Goal: Download file/media

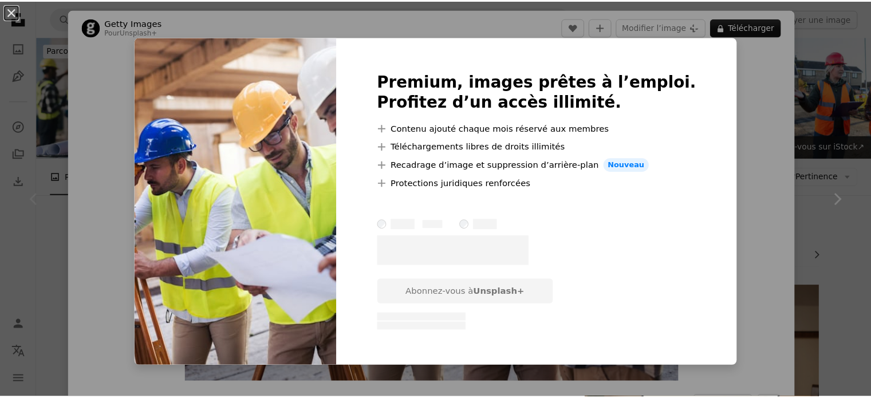
scroll to position [78, 0]
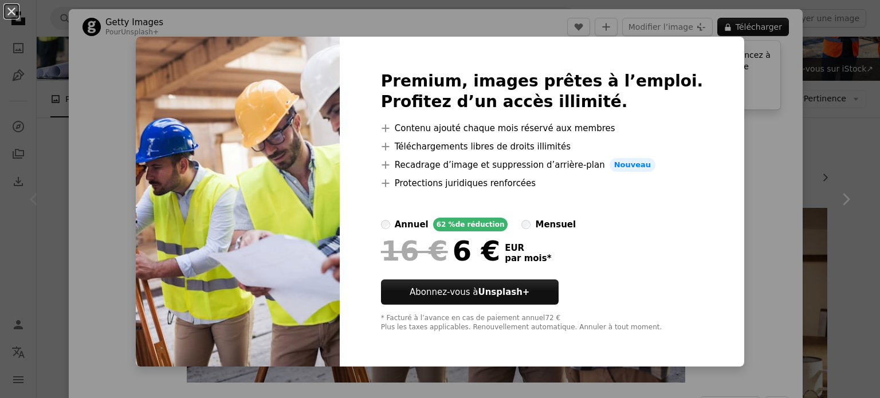
click at [733, 109] on div "An X shape Premium, images prêtes à l’emploi. Profitez d’un accès illimité. A p…" at bounding box center [440, 199] width 880 height 398
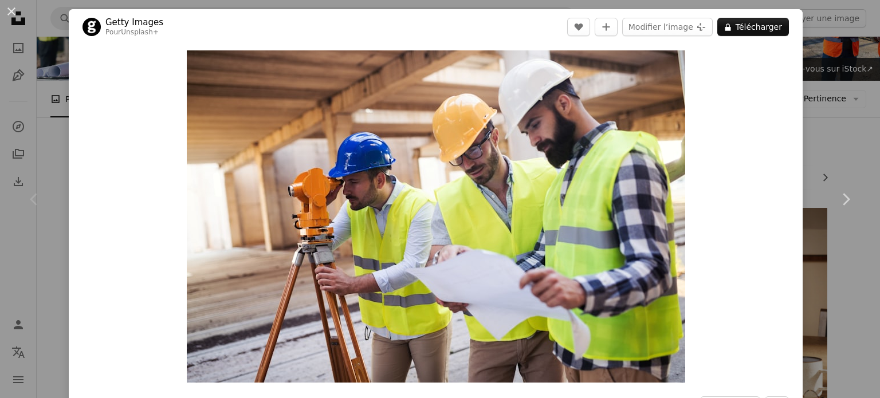
click at [5, 129] on div "An X shape Chevron left Chevron right Getty Images Pour Unsplash+ A heart A plu…" at bounding box center [440, 199] width 880 height 398
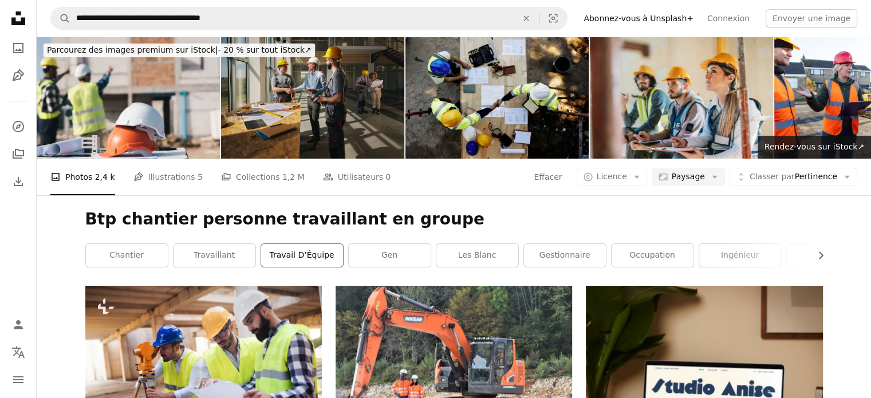
click at [304, 258] on link "travail d’Équipe" at bounding box center [302, 255] width 82 height 23
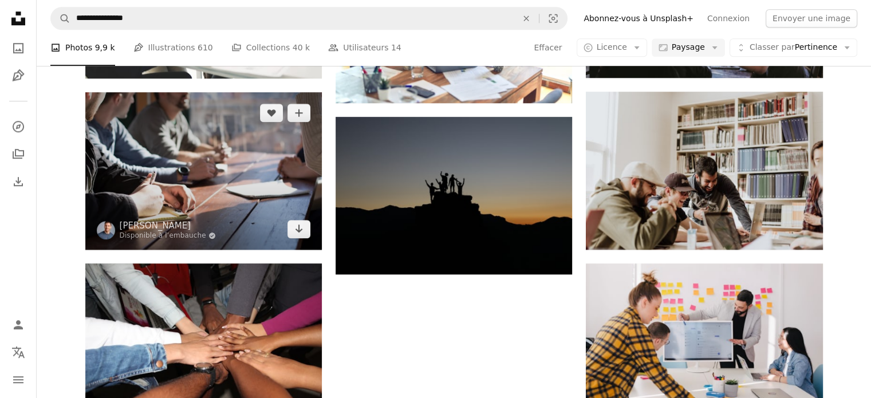
scroll to position [1203, 0]
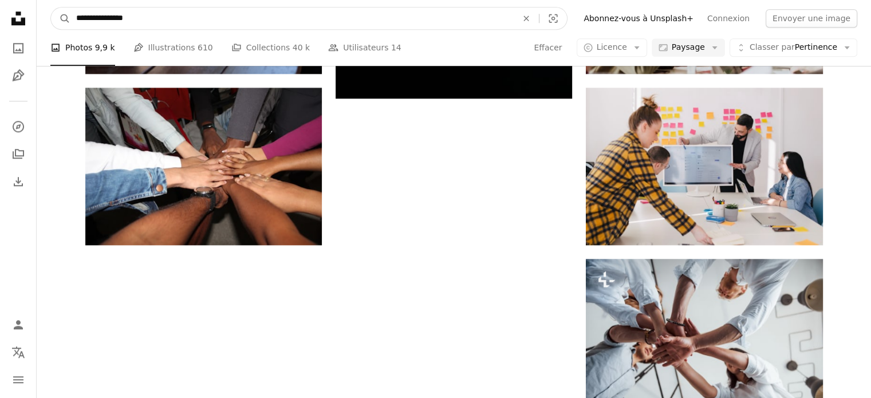
click at [163, 13] on input "**********" at bounding box center [291, 18] width 443 height 22
type input "**********"
click button "A magnifying glass" at bounding box center [60, 18] width 19 height 22
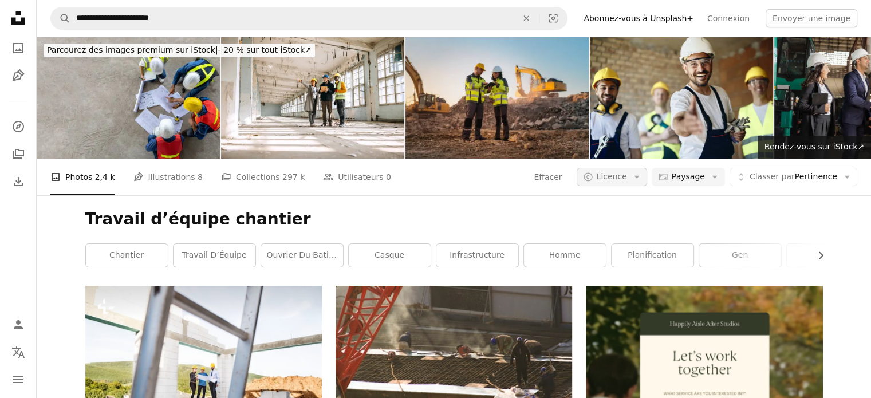
click at [621, 181] on span "Licence" at bounding box center [612, 176] width 30 height 9
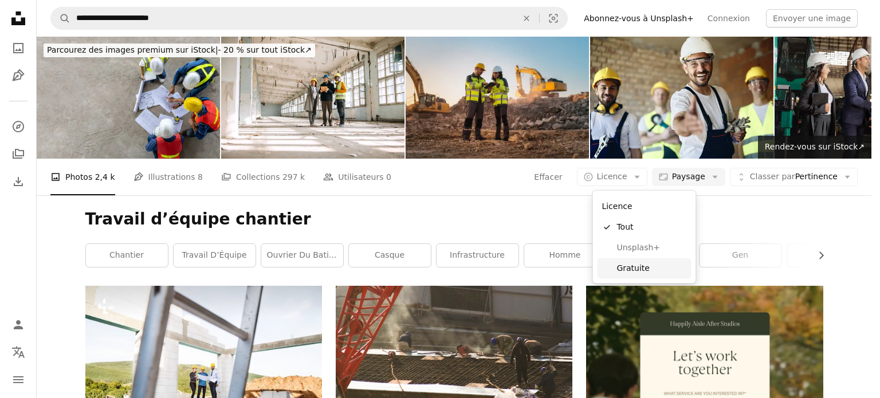
click at [616, 267] on link "Gratuite" at bounding box center [644, 268] width 94 height 21
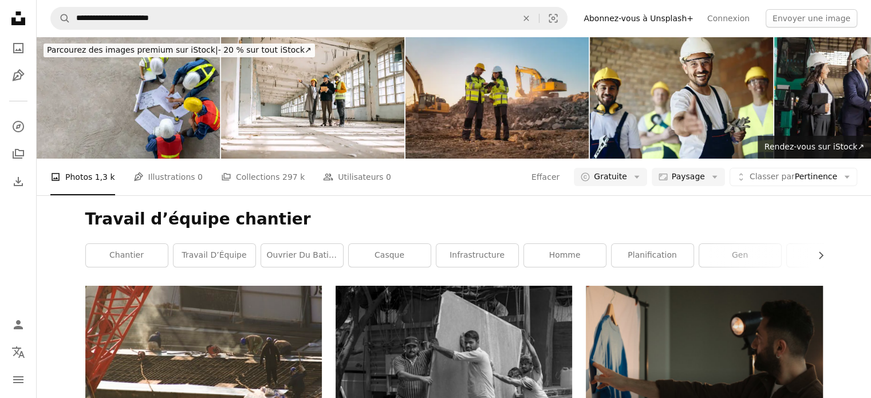
scroll to position [1773, 0]
